Goal: Task Accomplishment & Management: Use online tool/utility

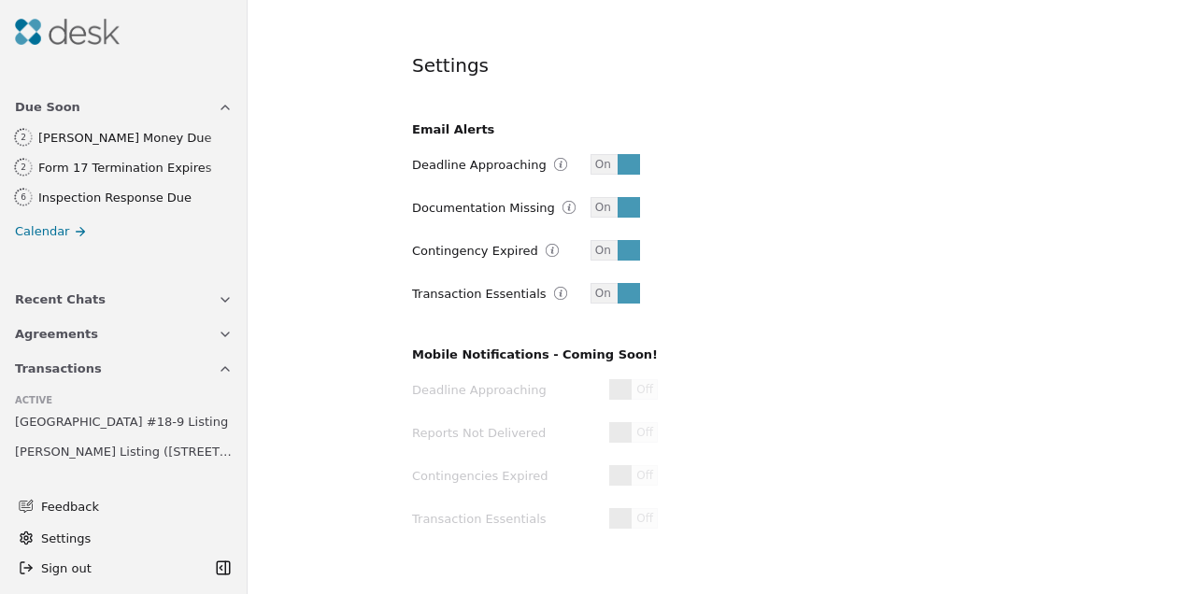
click at [81, 29] on img at bounding box center [67, 32] width 105 height 26
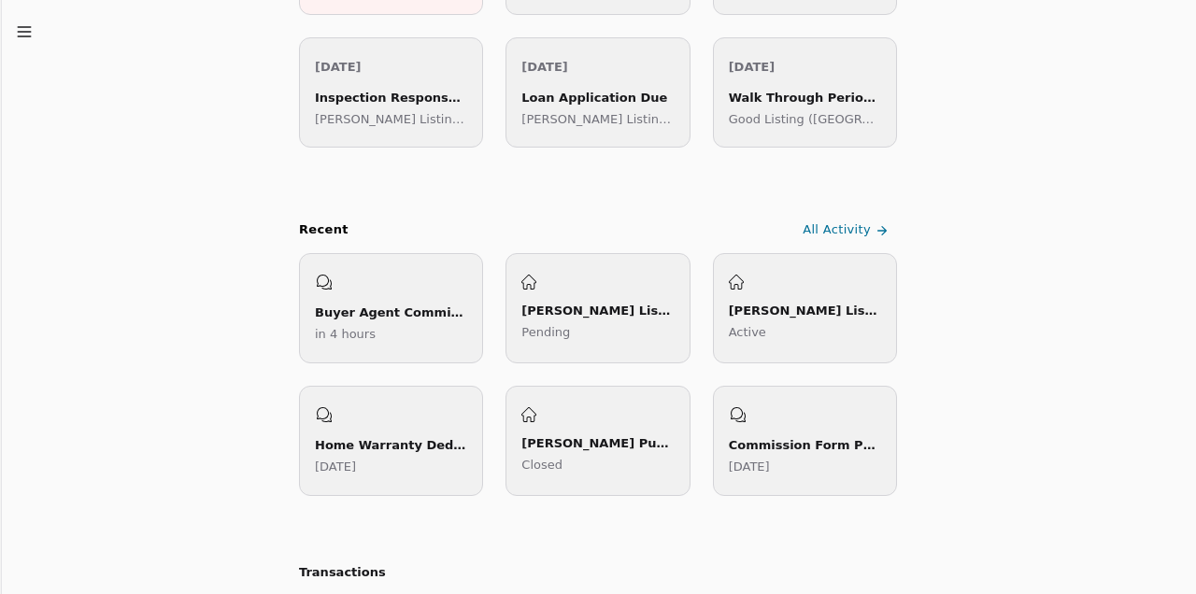
scroll to position [523, 0]
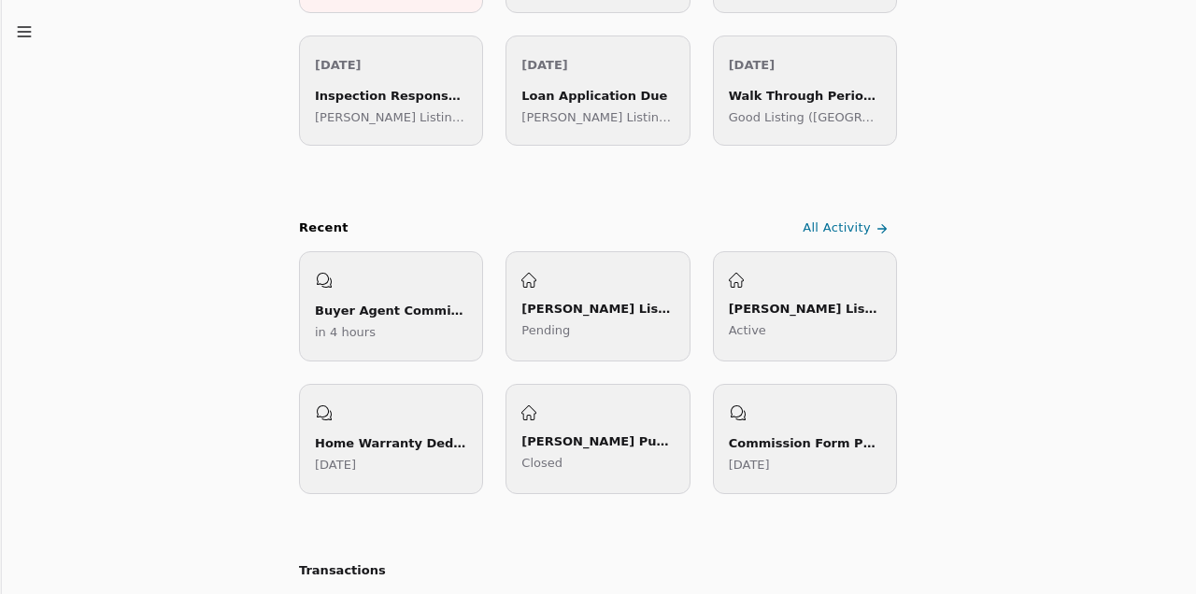
click at [409, 306] on div "Buyer Agent Commission Procedures" at bounding box center [391, 311] width 152 height 20
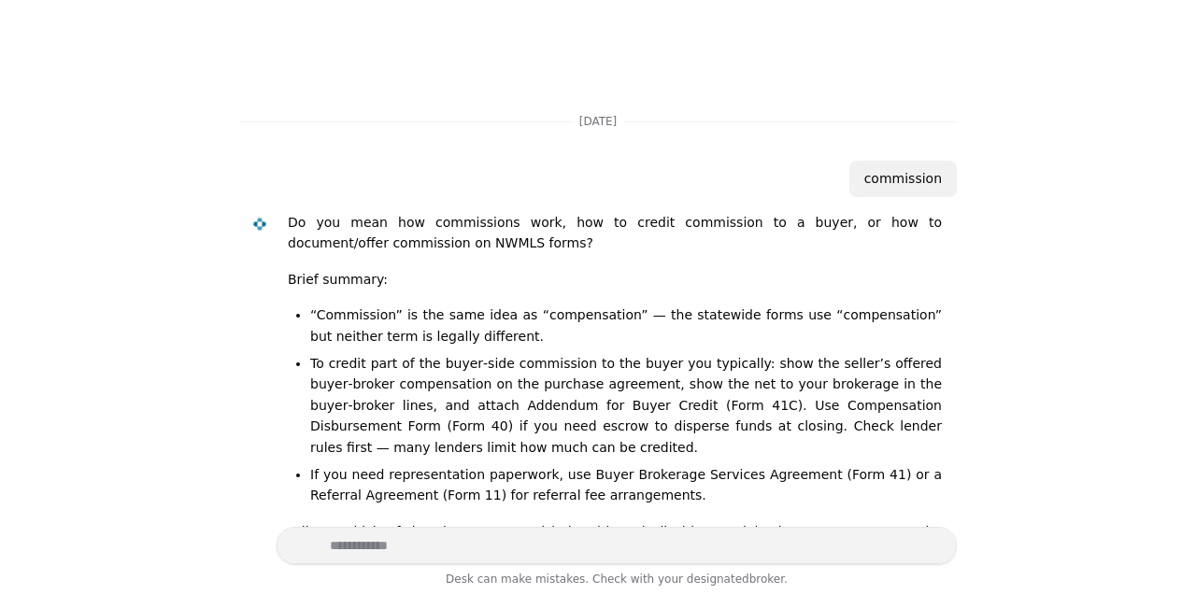
scroll to position [65, 0]
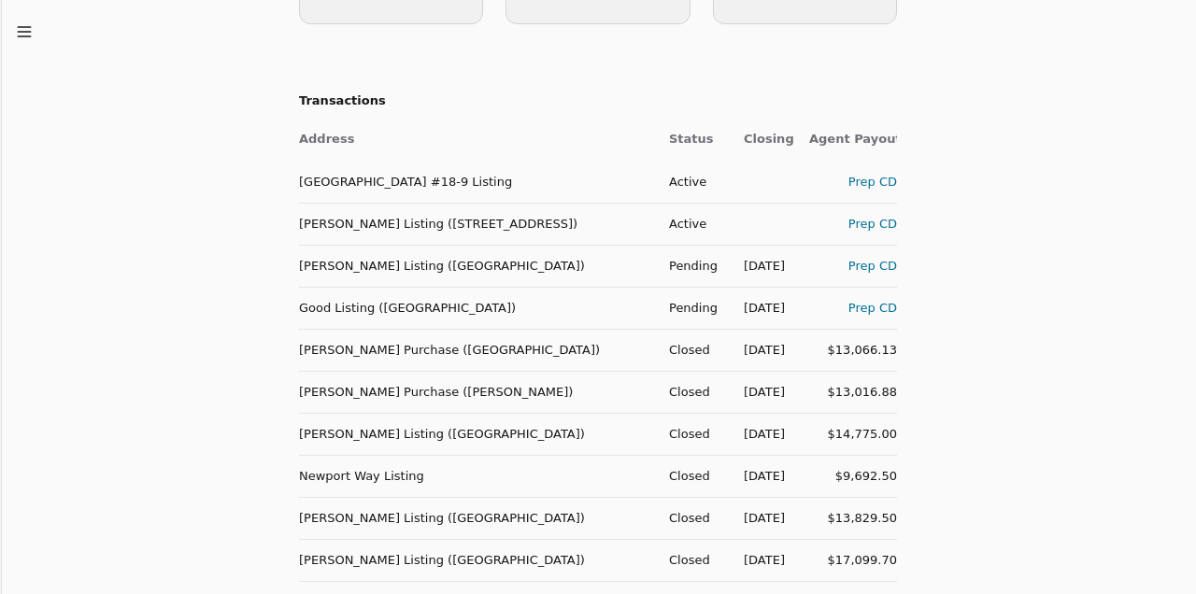
scroll to position [1003, 0]
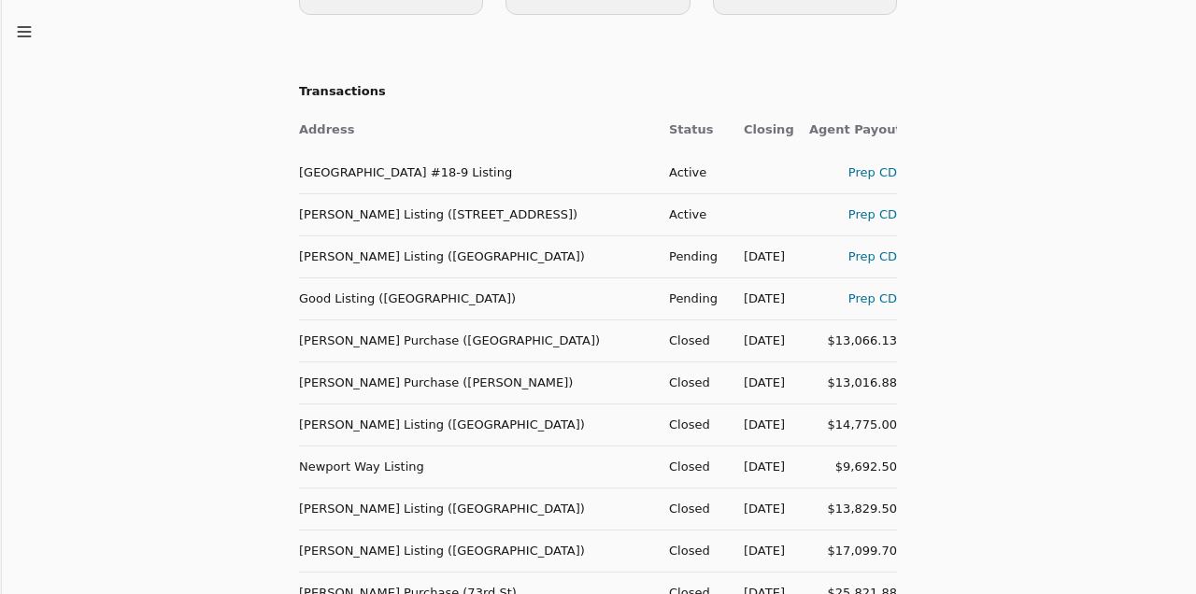
click at [871, 296] on div "Prep CD" at bounding box center [853, 299] width 88 height 20
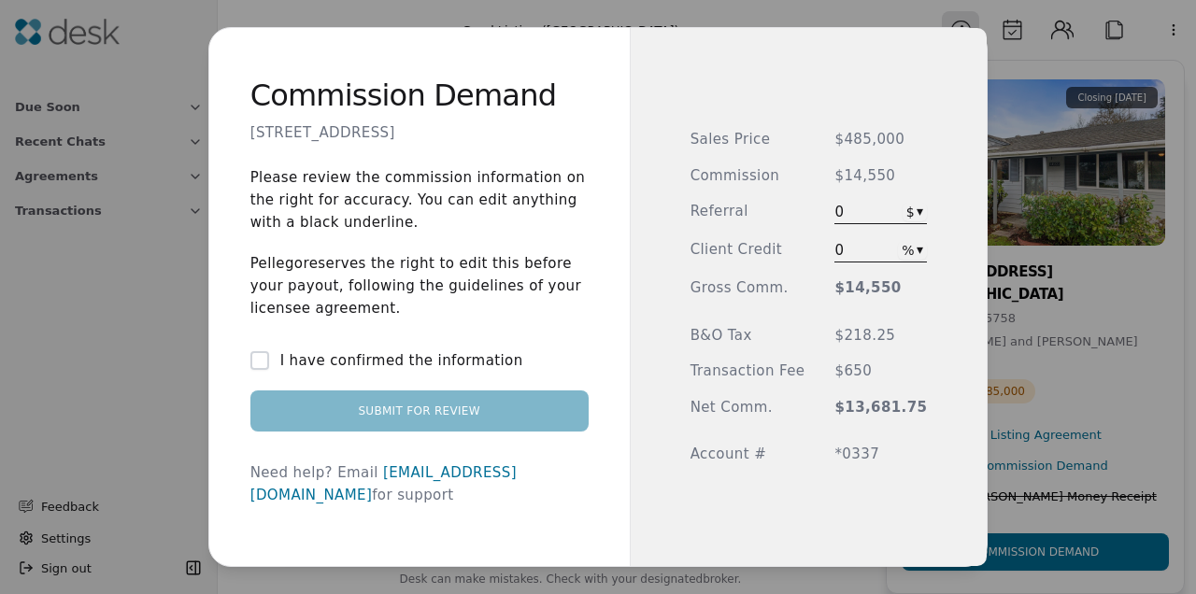
click at [269, 370] on button "I have confirmed the information" at bounding box center [259, 360] width 19 height 19
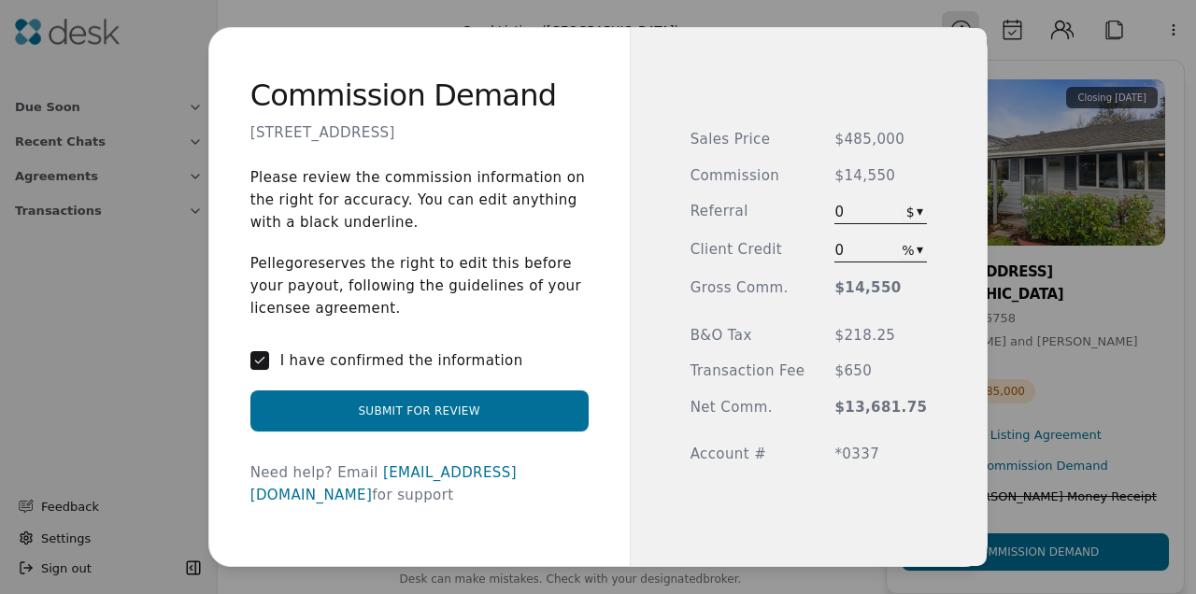
click at [500, 414] on button "Submit for Review" at bounding box center [419, 411] width 338 height 41
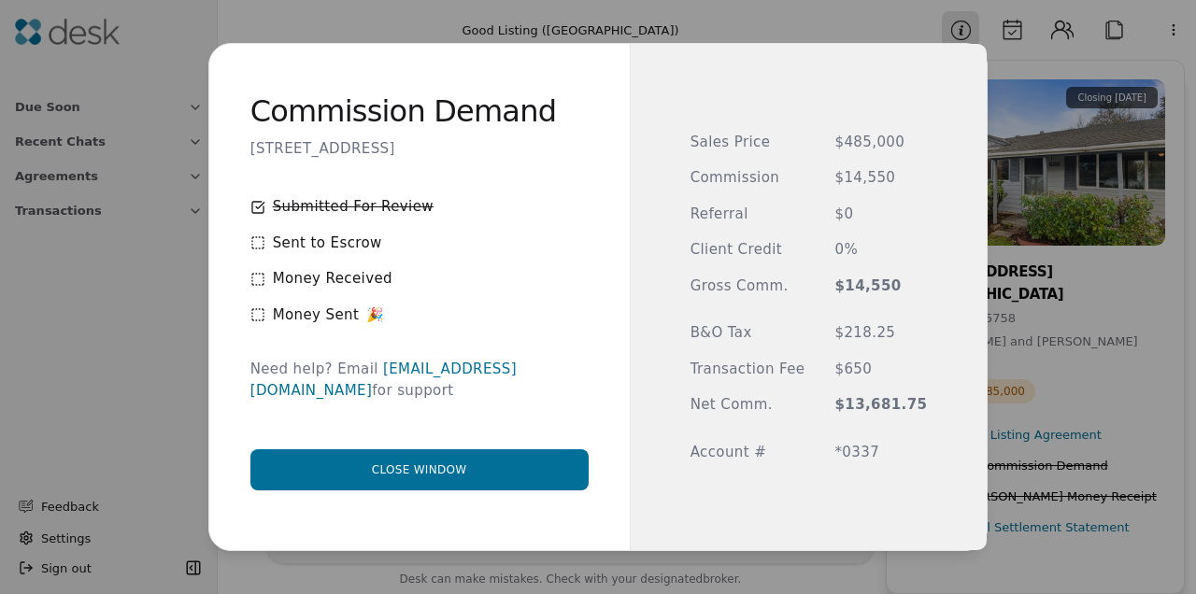
click at [483, 458] on button "Close window" at bounding box center [419, 469] width 338 height 41
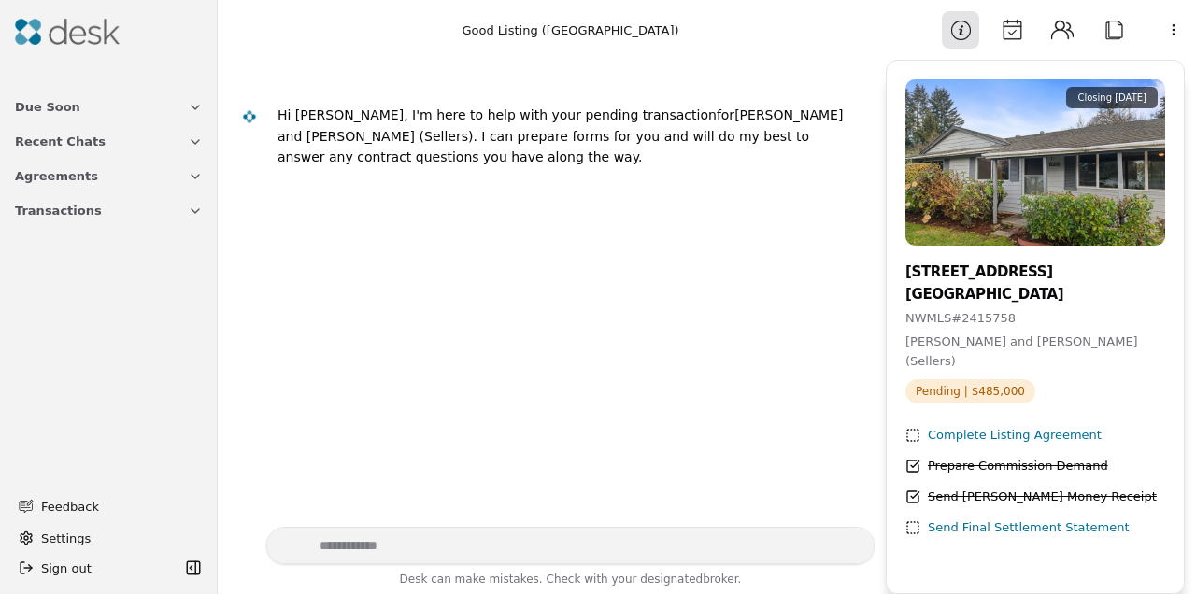
click at [113, 213] on button "Transactions" at bounding box center [109, 210] width 210 height 35
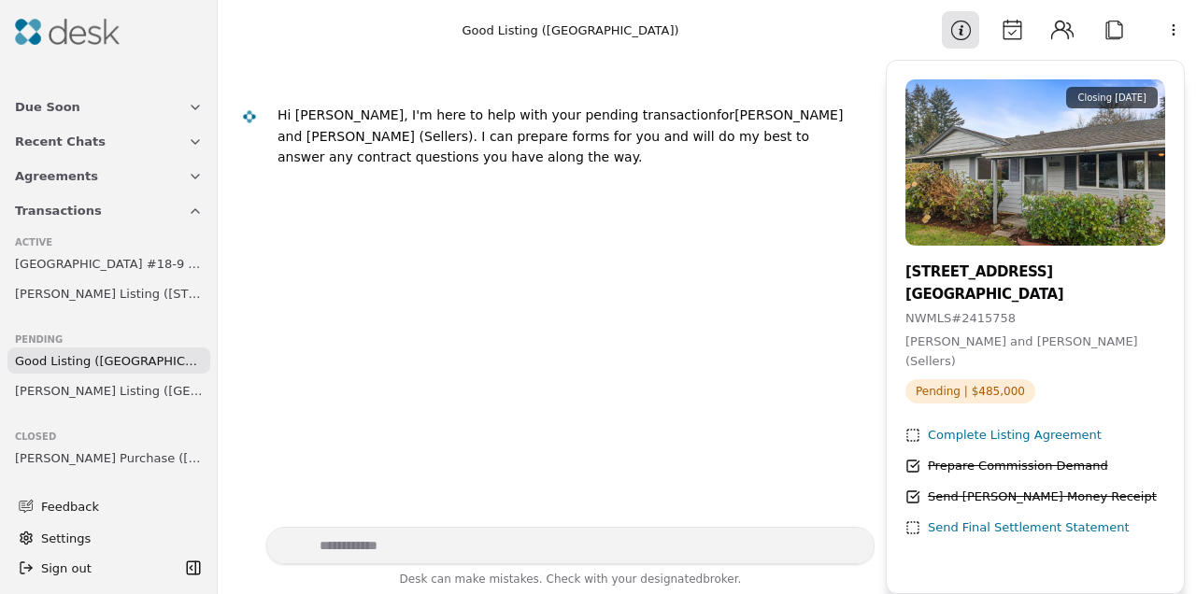
click at [114, 388] on span "[PERSON_NAME] Listing ([GEOGRAPHIC_DATA])" at bounding box center [109, 391] width 188 height 20
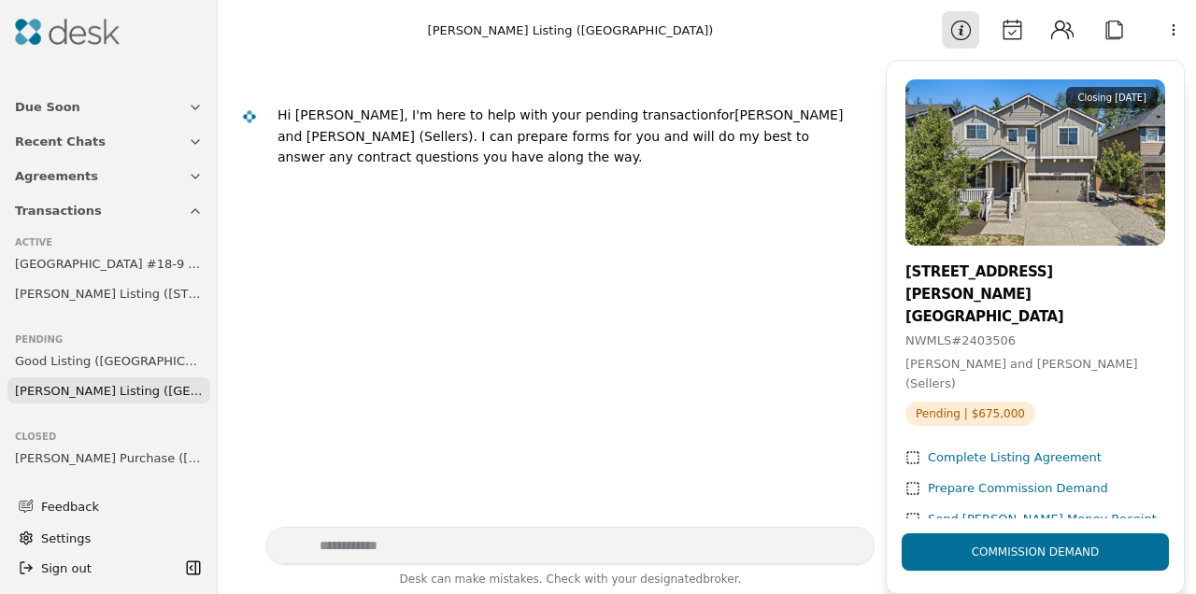
click at [986, 479] on div "Prepare Commission Demand" at bounding box center [1018, 489] width 180 height 20
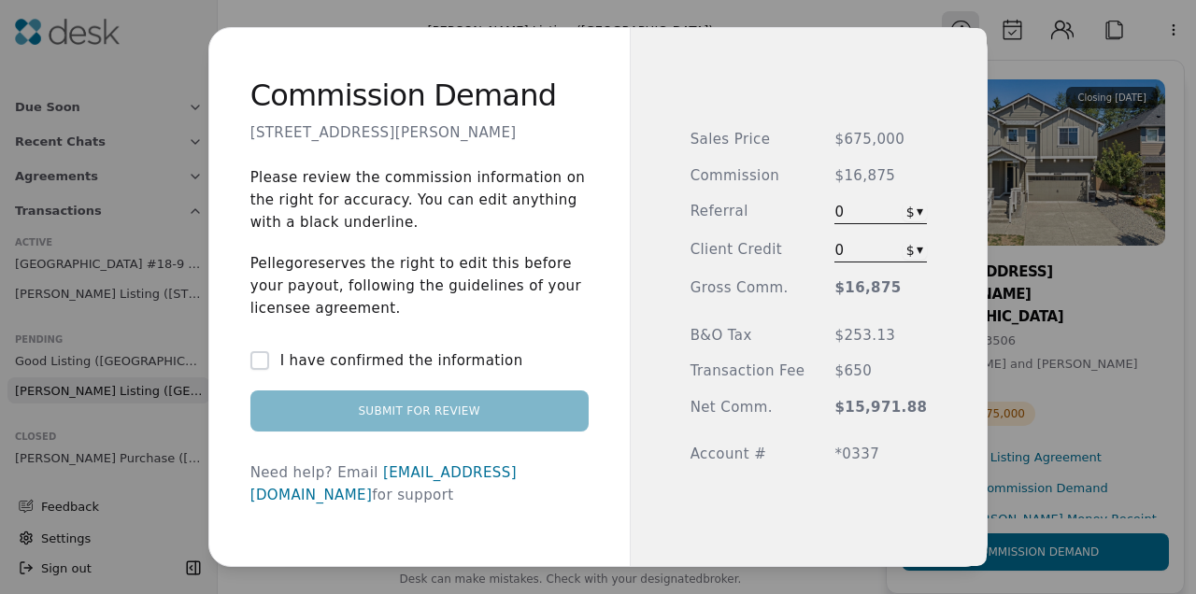
click at [269, 369] on button "I have confirmed the information" at bounding box center [259, 360] width 19 height 19
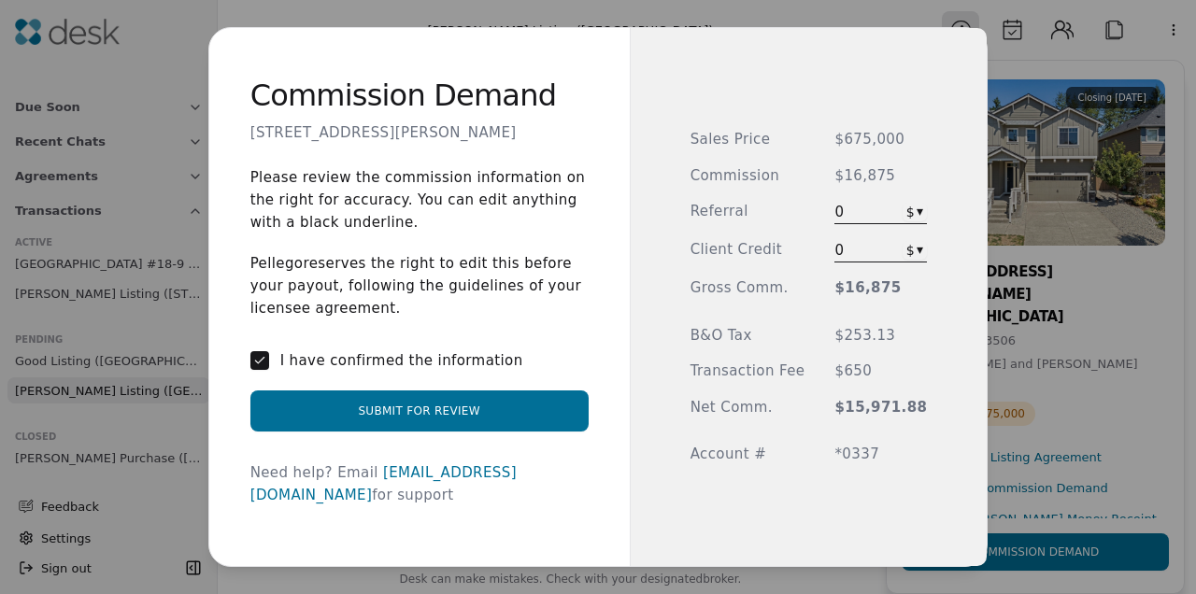
click at [437, 421] on button "Submit for Review" at bounding box center [419, 411] width 338 height 41
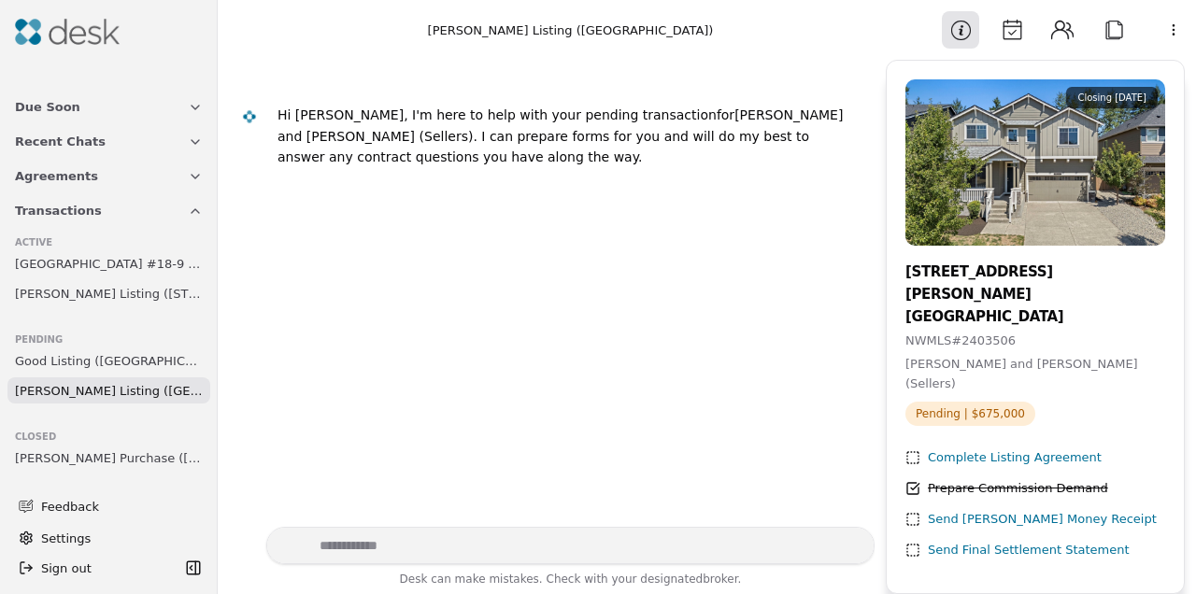
click at [104, 362] on span "Good Listing ([GEOGRAPHIC_DATA])" at bounding box center [109, 361] width 188 height 20
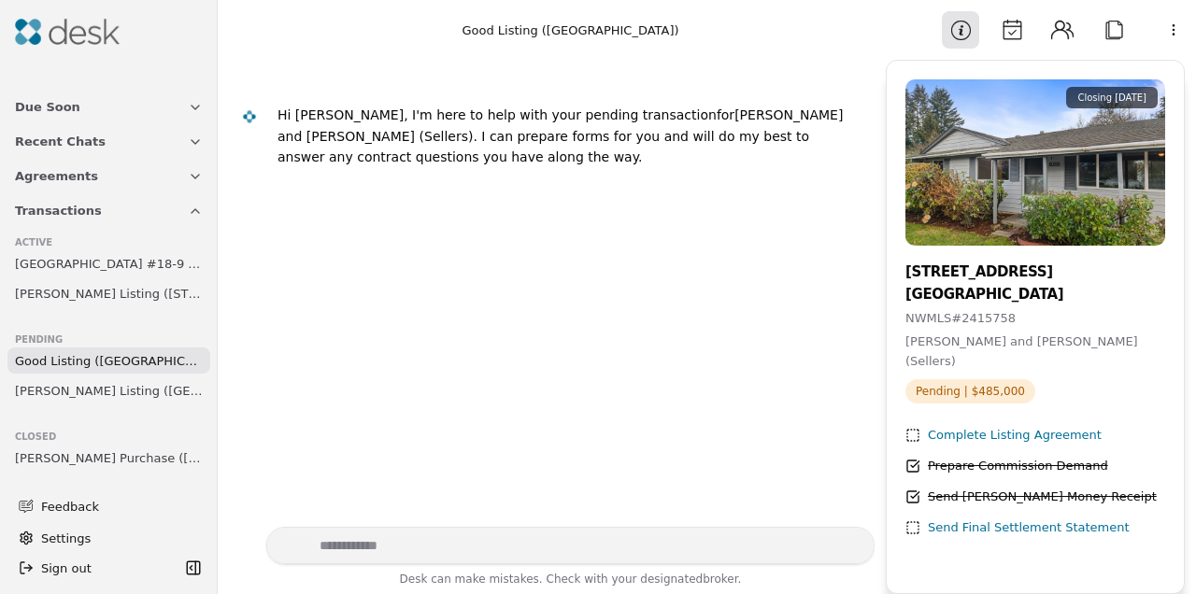
click at [962, 426] on div "Complete Listing Agreement" at bounding box center [1015, 436] width 174 height 20
click at [614, 381] on div "Hi [PERSON_NAME], I'm here to help with your pending transaction for [PERSON_NA…" at bounding box center [552, 293] width 646 height 467
